Goal: Navigation & Orientation: Find specific page/section

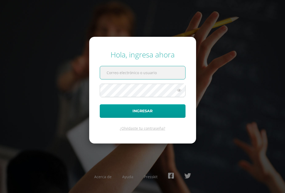
type input "[EMAIL_ADDRESS][DOMAIN_NAME]"
click at [143, 116] on button "Ingresar" at bounding box center [143, 110] width 86 height 13
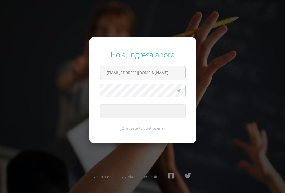
click at [116, 115] on span "submit" at bounding box center [142, 110] width 85 height 13
click at [117, 110] on span "submit" at bounding box center [142, 110] width 85 height 13
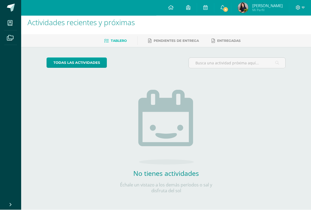
scroll to position [5, 0]
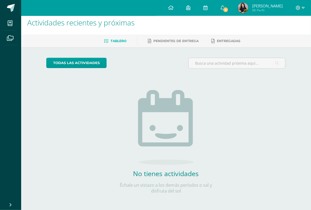
click at [246, 35] on div "Tablero Pendientes de entrega Entregadas" at bounding box center [172, 41] width 302 height 12
click at [248, 8] on img at bounding box center [243, 8] width 11 height 11
click at [287, 5] on link "[PERSON_NAME] Mi Perfil" at bounding box center [260, 8] width 58 height 16
click at [298, 7] on icon at bounding box center [303, 8] width 3 height 2
click at [298, 11] on span at bounding box center [300, 8] width 9 height 6
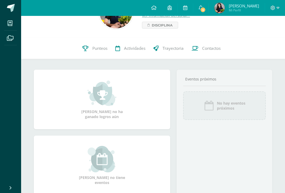
scroll to position [122, 0]
